Goal: Task Accomplishment & Management: Use online tool/utility

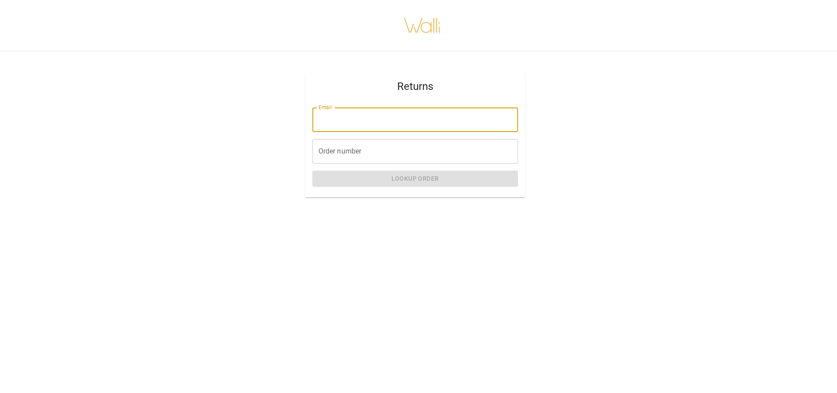
click at [363, 124] on input "Email" at bounding box center [415, 120] width 206 height 25
type input "**********"
click at [377, 151] on input "Order number" at bounding box center [415, 151] width 206 height 25
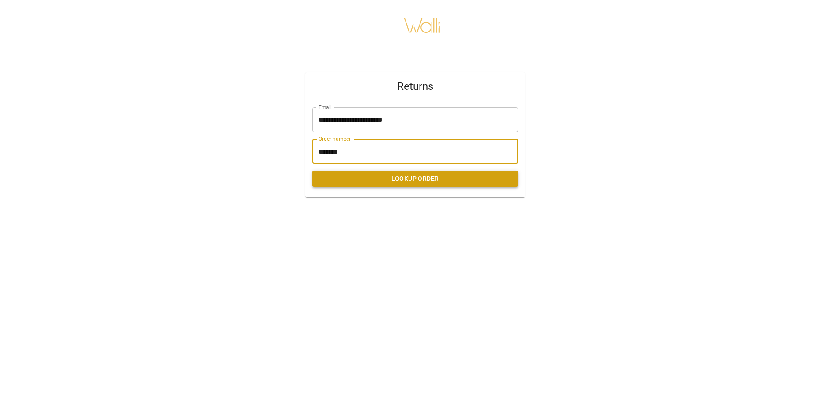
type input "*******"
click at [407, 181] on button "Lookup Order" at bounding box center [415, 179] width 206 height 16
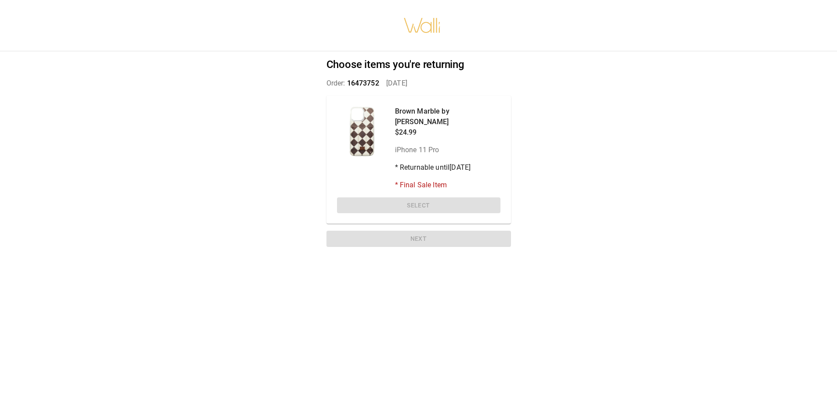
click at [419, 231] on div "Choose items you're returning Order: 16473752   [DATE] Brown Marble by [PERSON_…" at bounding box center [419, 154] width 206 height 206
click at [355, 111] on div at bounding box center [362, 131] width 51 height 51
click at [493, 84] on p "Order: 16473752   Aug 30, 2025" at bounding box center [418, 83] width 184 height 11
click at [373, 97] on div "Brown Marble by [PERSON_NAME] $24.99 iPhone 11 Pro * Returnable until [DATE] * …" at bounding box center [418, 160] width 184 height 129
click at [333, 105] on div "Brown Marble by [PERSON_NAME] $24.99 iPhone 11 Pro * Returnable until [DATE] * …" at bounding box center [418, 160] width 184 height 129
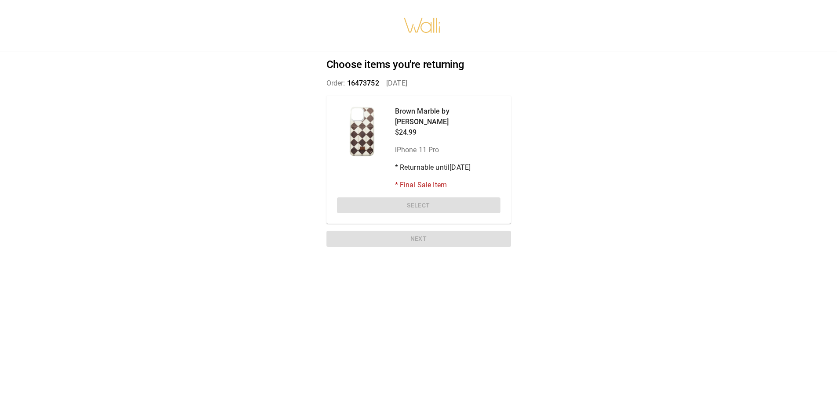
click at [423, 228] on div "Choose items you're returning Order: 16473752   [DATE] Brown Marble by [PERSON_…" at bounding box center [419, 154] width 206 height 206
click at [385, 63] on h2 "Choose items you're returning" at bounding box center [418, 64] width 184 height 13
click at [339, 101] on div "Brown Marble by [PERSON_NAME] $24.99 iPhone 11 Pro * Returnable until [DATE] * …" at bounding box center [418, 160] width 184 height 129
click at [367, 79] on span "16473752" at bounding box center [363, 83] width 32 height 8
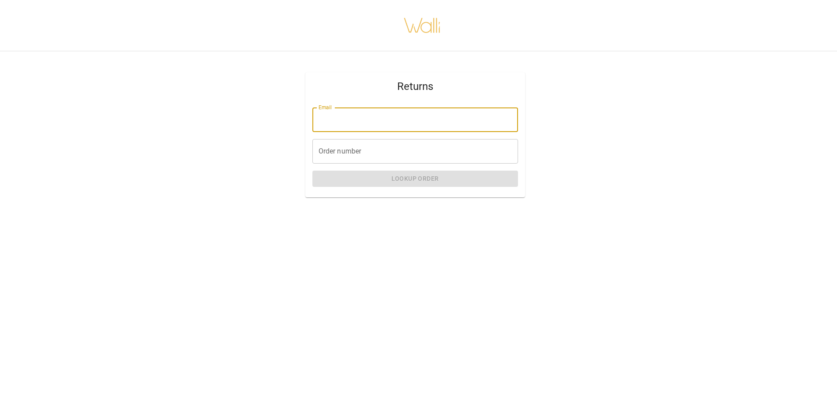
click at [367, 115] on input "Email" at bounding box center [415, 120] width 206 height 25
type input "**********"
click at [362, 153] on input "Order number" at bounding box center [415, 151] width 206 height 25
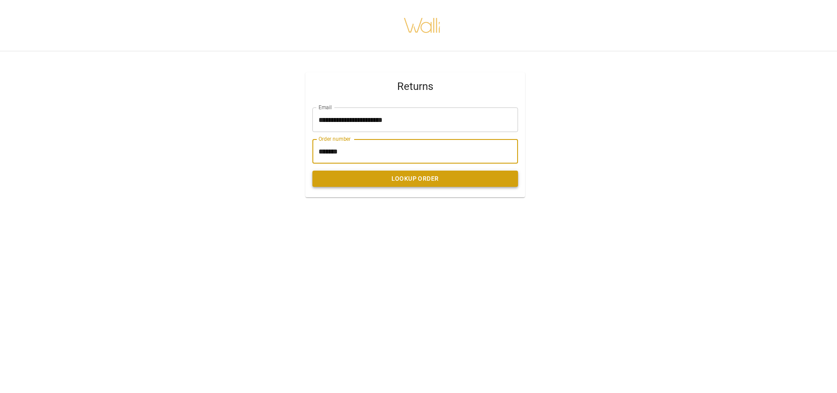
type input "*******"
click at [414, 178] on button "Lookup Order" at bounding box center [415, 179] width 206 height 16
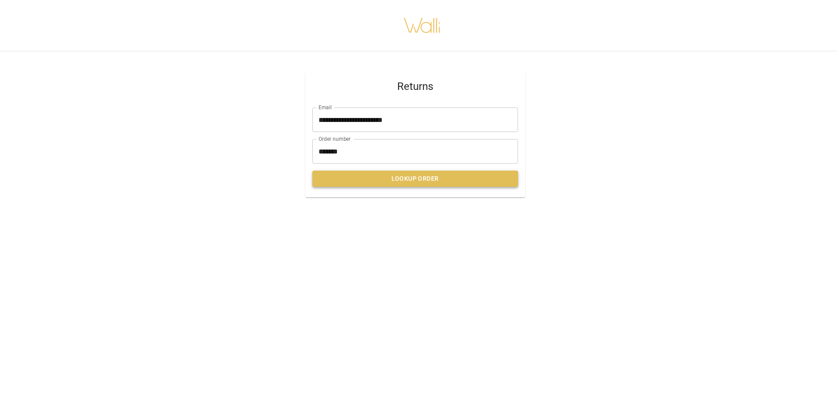
click at [408, 178] on button "Lookup Order" at bounding box center [415, 179] width 206 height 16
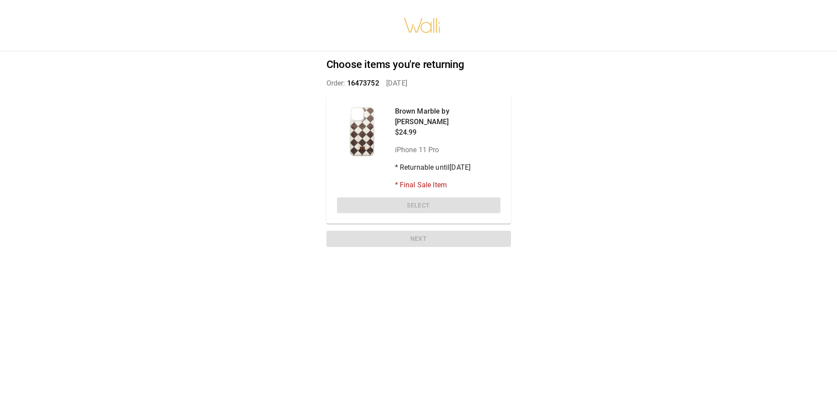
click at [415, 194] on div "Brown Marble by [PERSON_NAME] $24.99 iPhone 11 Pro * Returnable until [DATE] * …" at bounding box center [418, 160] width 184 height 129
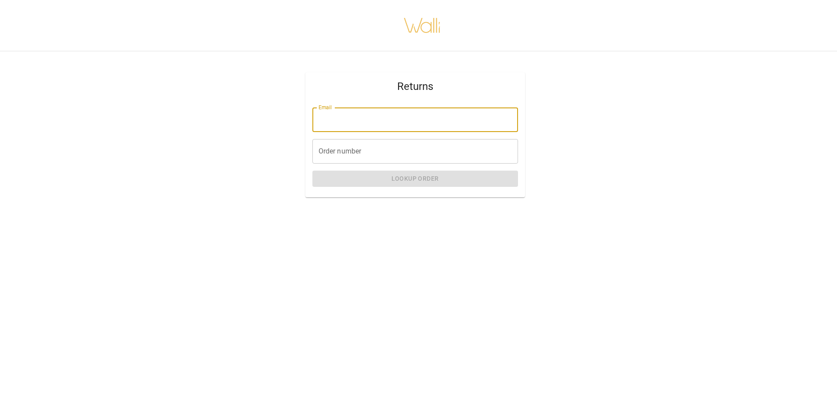
click at [335, 121] on input "Email" at bounding box center [415, 120] width 206 height 25
type input "**********"
click at [360, 153] on input "Order number" at bounding box center [415, 151] width 206 height 25
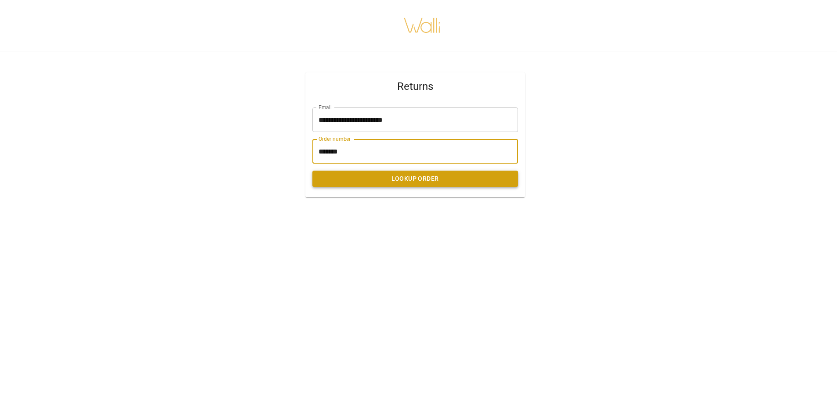
type input "*******"
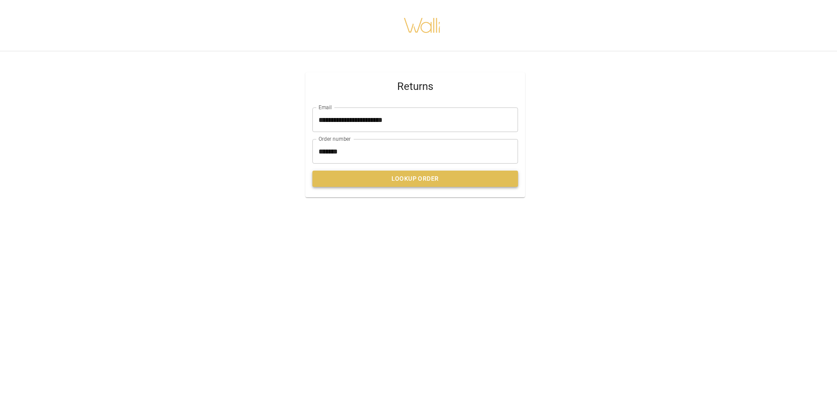
click at [419, 178] on button "Lookup Order" at bounding box center [415, 179] width 206 height 16
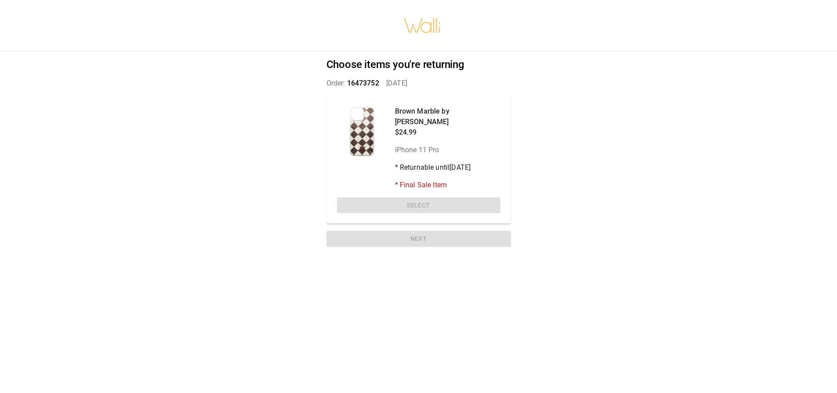
drag, startPoint x: 426, startPoint y: 197, endPoint x: 421, endPoint y: 179, distance: 18.6
click at [425, 196] on div "Brown Marble by [PERSON_NAME] $24.99 iPhone 11 Pro * Returnable until [DATE] * …" at bounding box center [418, 160] width 184 height 129
click at [332, 97] on div "Brown Marble by [PERSON_NAME] $24.99 iPhone 11 Pro * Returnable until [DATE] * …" at bounding box center [418, 160] width 184 height 129
click at [507, 101] on div "Brown Marble by [PERSON_NAME] $24.99 iPhone 11 Pro * Returnable until [DATE] * …" at bounding box center [418, 160] width 184 height 129
click at [421, 180] on p "* Final Sale Item" at bounding box center [447, 185] width 105 height 11
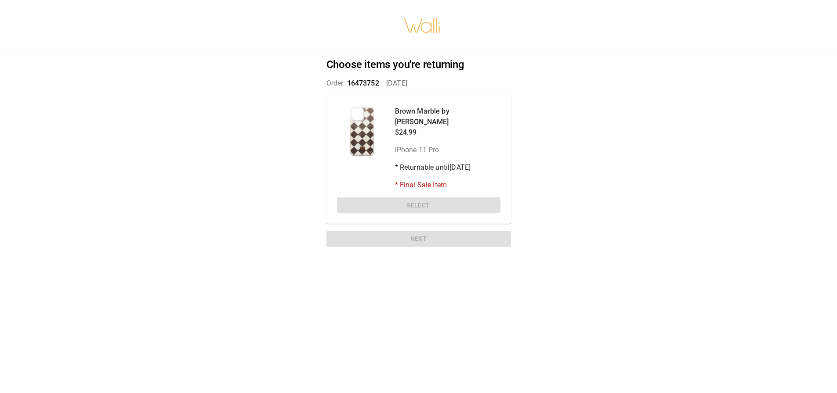
click at [414, 232] on div "Choose items you're returning Order: 16473752   [DATE] Brown Marble by [PERSON_…" at bounding box center [419, 154] width 206 height 206
